Goal: Communication & Community: Answer question/provide support

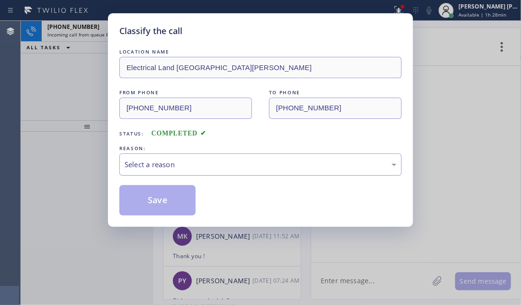
click at [251, 171] on div "Select a reason" at bounding box center [260, 164] width 282 height 22
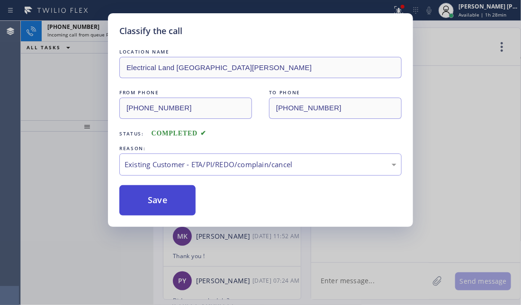
click at [160, 197] on button "Save" at bounding box center [157, 200] width 76 height 30
drag, startPoint x: 160, startPoint y: 197, endPoint x: 154, endPoint y: 211, distance: 14.7
click at [160, 196] on button "Save" at bounding box center [157, 200] width 76 height 30
click at [161, 194] on button "Save" at bounding box center [157, 200] width 76 height 30
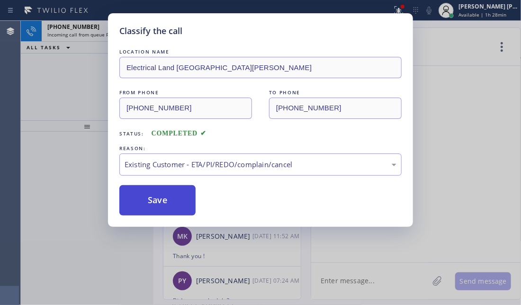
type input "[PHONE_NUMBER]"
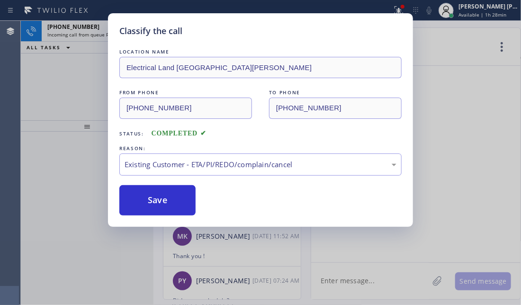
click at [149, 182] on div "LOCATION NAME Electrical Land [GEOGRAPHIC_DATA][PERSON_NAME] FROM PHONE [PHONE_…" at bounding box center [260, 131] width 282 height 169
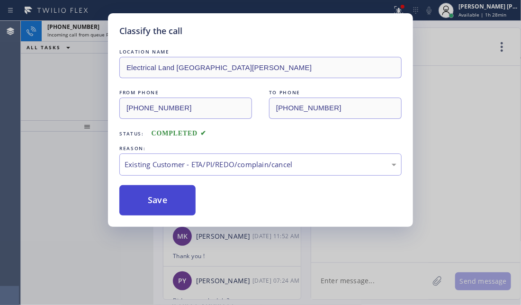
click at [140, 203] on button "Save" at bounding box center [157, 200] width 76 height 30
click at [139, 204] on button "Save" at bounding box center [157, 200] width 76 height 30
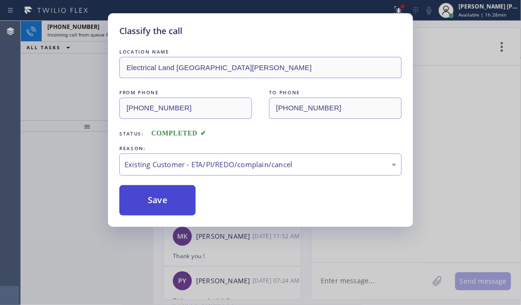
click at [139, 204] on button "Save" at bounding box center [157, 200] width 76 height 30
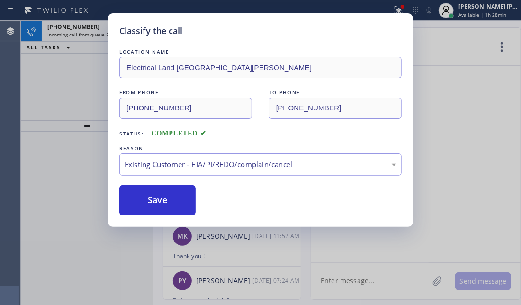
click at [78, 82] on div "[PHONE_NUMBER] Incoming call from queue Primary EL ALL TASKS ALL TASKS ACTIVE T…" at bounding box center [87, 70] width 133 height 99
click at [462, 120] on div at bounding box center [415, 164] width 209 height 197
click at [146, 198] on div at bounding box center [87, 218] width 133 height 173
click at [145, 192] on div at bounding box center [87, 218] width 133 height 173
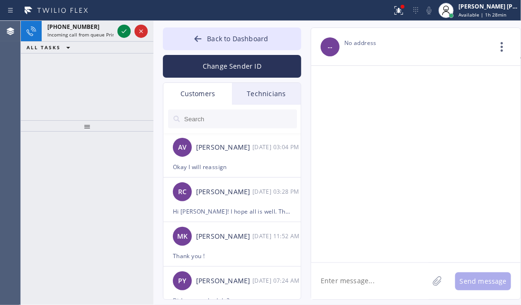
click at [145, 192] on div at bounding box center [87, 218] width 133 height 173
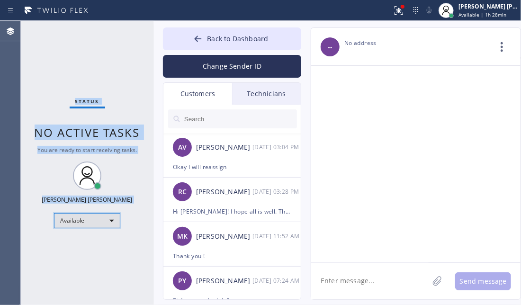
click at [82, 225] on div "Available" at bounding box center [87, 220] width 66 height 15
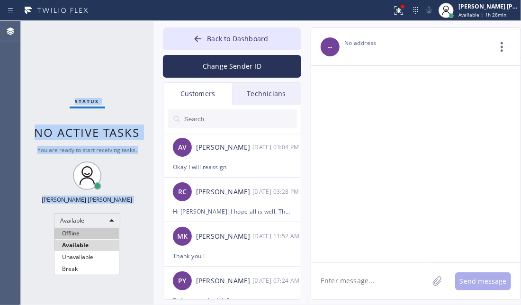
click at [83, 229] on li "Offline" at bounding box center [86, 233] width 64 height 11
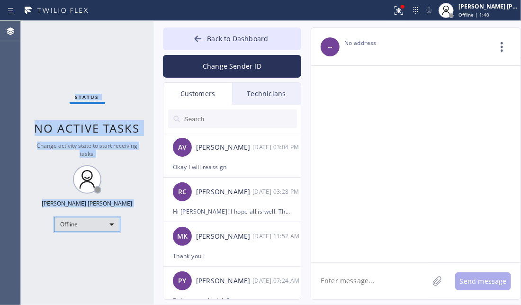
click at [116, 227] on div "Offline" at bounding box center [87, 224] width 66 height 15
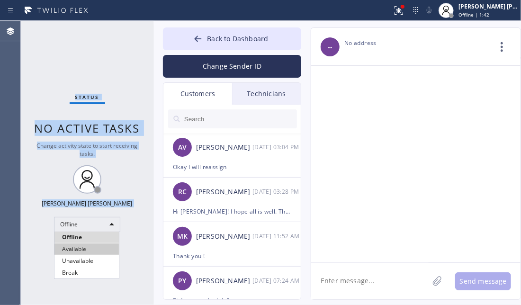
click at [83, 251] on li "Available" at bounding box center [86, 248] width 64 height 11
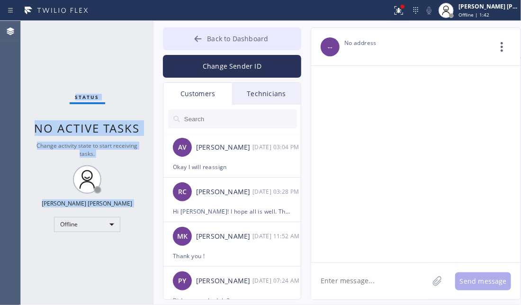
click at [206, 43] on button "Back to Dashboard" at bounding box center [232, 38] width 138 height 23
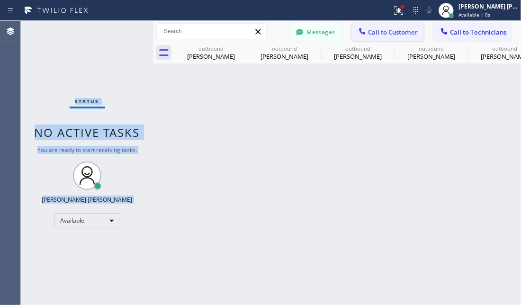
click at [414, 32] on span "Call to Customer" at bounding box center [393, 32] width 50 height 9
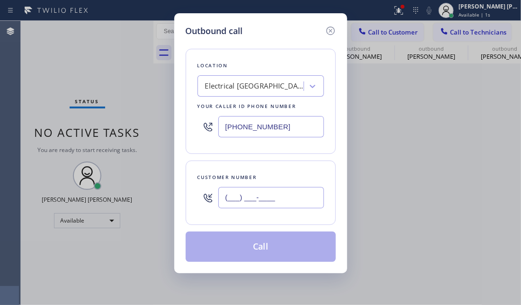
click at [251, 204] on input "(___) ___-____" at bounding box center [271, 197] width 106 height 21
paste input "808) 366-3460"
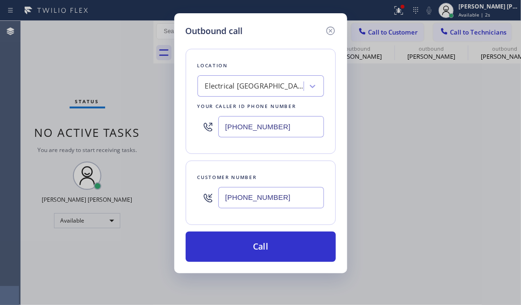
type input "[PHONE_NUMBER]"
click at [59, 72] on div "Outbound call Location Electrical [GEOGRAPHIC_DATA] Your caller id phone number…" at bounding box center [260, 152] width 521 height 305
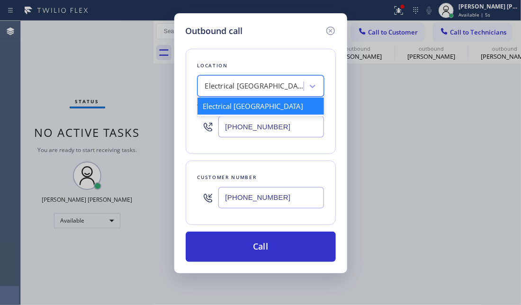
click at [271, 90] on div "Electrical [GEOGRAPHIC_DATA]" at bounding box center [254, 86] width 99 height 11
paste input "Zoom Electricians [GEOGRAPHIC_DATA]"
type input "Zoom Electricians [GEOGRAPHIC_DATA]"
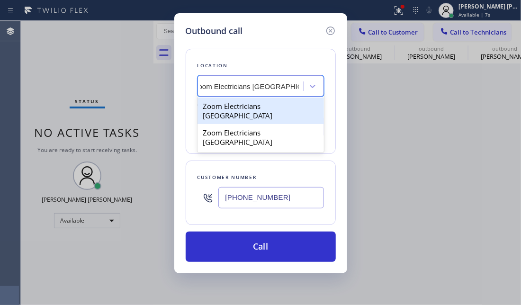
click at [269, 104] on div "Zoom Electricians [GEOGRAPHIC_DATA]" at bounding box center [261, 111] width 126 height 27
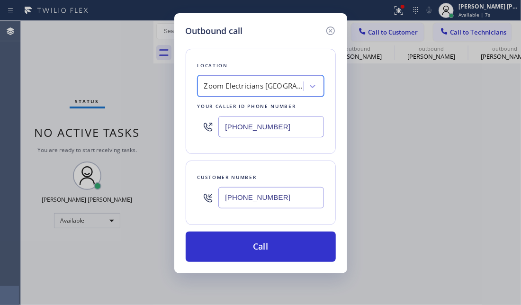
type input "[PHONE_NUMBER]"
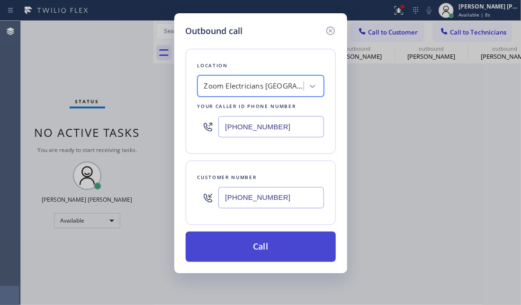
click at [291, 243] on button "Call" at bounding box center [261, 247] width 150 height 30
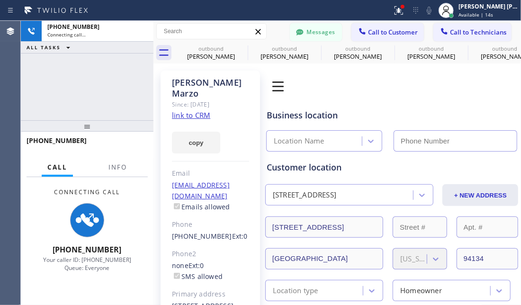
type input "[PHONE_NUMBER]"
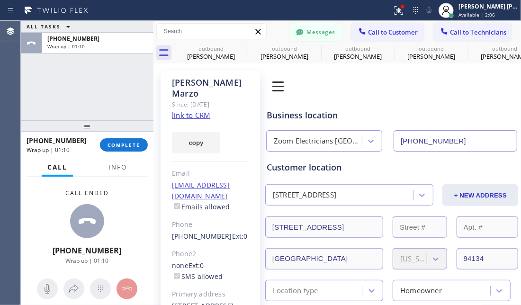
drag, startPoint x: 49, startPoint y: 215, endPoint x: 62, endPoint y: 200, distance: 19.8
click at [50, 214] on div "Call ended [PHONE_NUMBER] Wrap up | 01:10" at bounding box center [87, 227] width 133 height 100
click at [119, 144] on span "COMPLETE" at bounding box center [124, 145] width 33 height 7
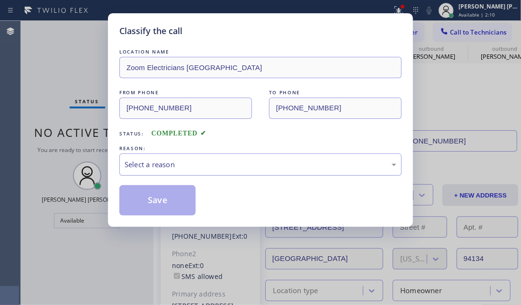
click at [201, 163] on div "Select a reason" at bounding box center [261, 164] width 272 height 11
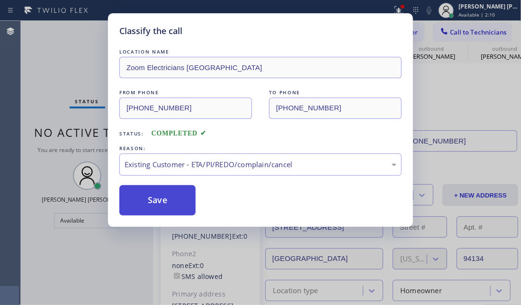
click at [184, 203] on button "Save" at bounding box center [157, 200] width 76 height 30
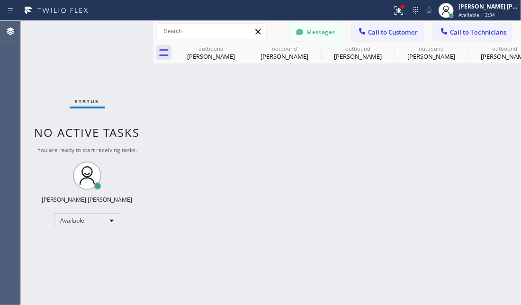
drag, startPoint x: 36, startPoint y: 65, endPoint x: 63, endPoint y: 3, distance: 68.5
click at [36, 65] on div "Status No active tasks You are ready to start receiving tasks. [PERSON_NAME] [P…" at bounding box center [87, 163] width 133 height 284
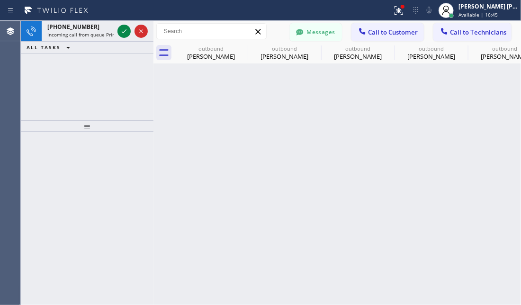
drag, startPoint x: 87, startPoint y: 270, endPoint x: 87, endPoint y: 254, distance: 16.1
click at [86, 270] on div at bounding box center [87, 218] width 133 height 173
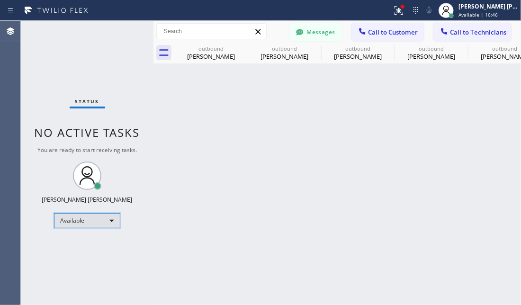
click at [88, 221] on div "Available" at bounding box center [87, 220] width 66 height 15
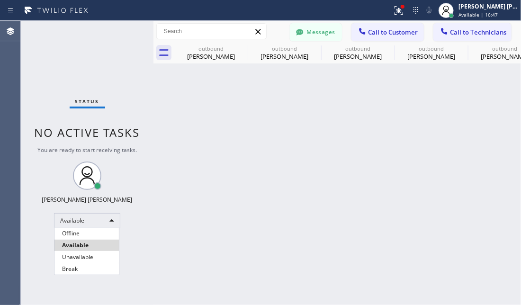
click at [79, 231] on li "Offline" at bounding box center [86, 233] width 64 height 11
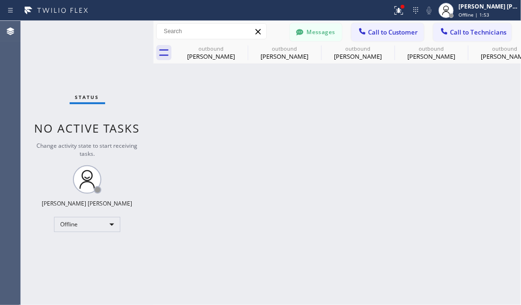
click at [49, 49] on div "Status No active tasks Change activity state to start receiving tasks. [PERSON_…" at bounding box center [87, 163] width 133 height 284
click at [213, 259] on div "Back to Dashboard Change Sender ID Customers Technicians AV [PERSON_NAME] [DATE…" at bounding box center [337, 163] width 368 height 284
